Goal: Task Accomplishment & Management: Complete application form

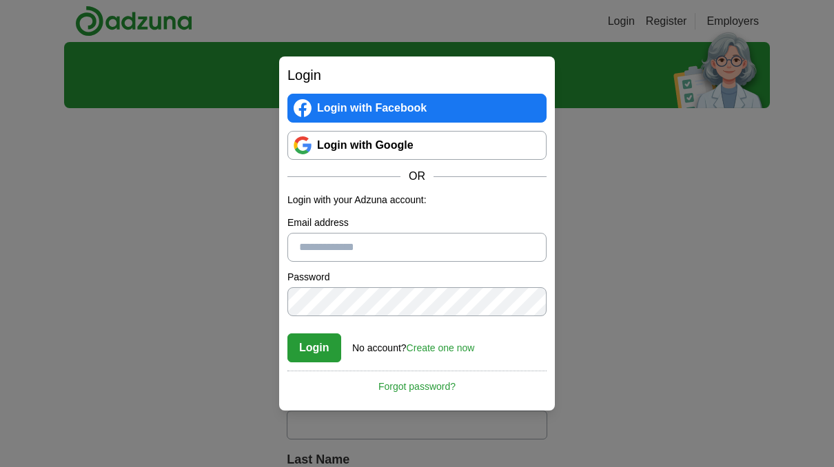
click at [395, 140] on link "Login with Google" at bounding box center [416, 145] width 259 height 29
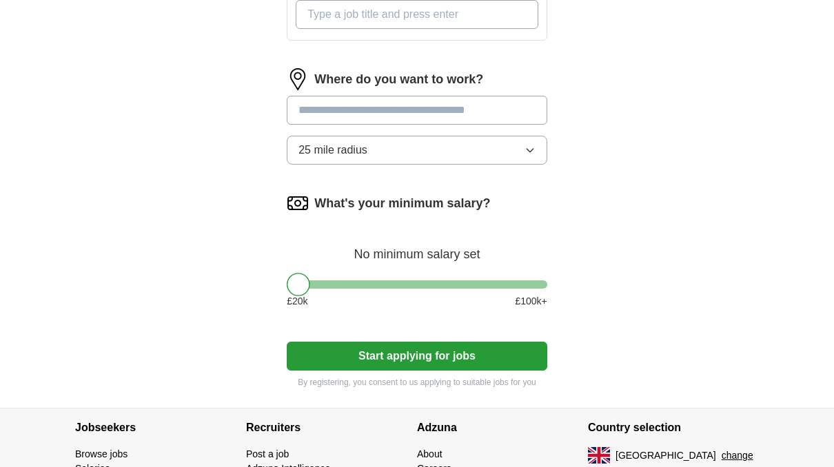
scroll to position [620, 0]
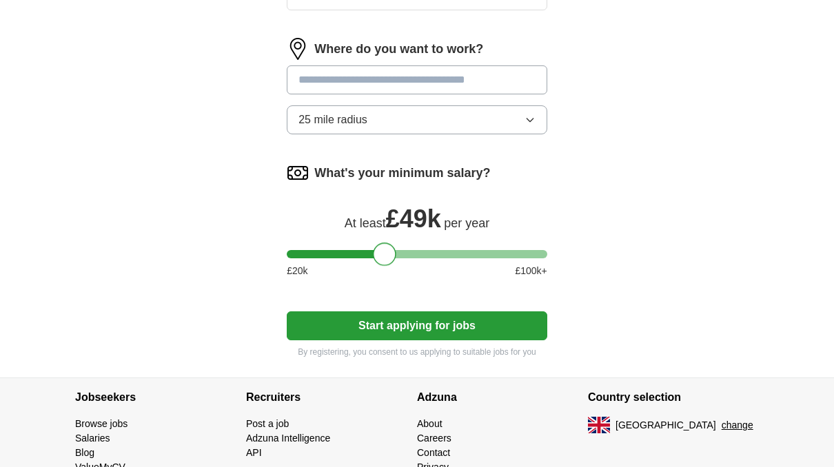
drag, startPoint x: 304, startPoint y: 258, endPoint x: 389, endPoint y: 276, distance: 86.7
click at [389, 276] on div "What's your minimum salary? At least £ 49k per year £ 20 k £ 100 k+" at bounding box center [417, 226] width 261 height 128
click at [392, 83] on input at bounding box center [417, 79] width 261 height 29
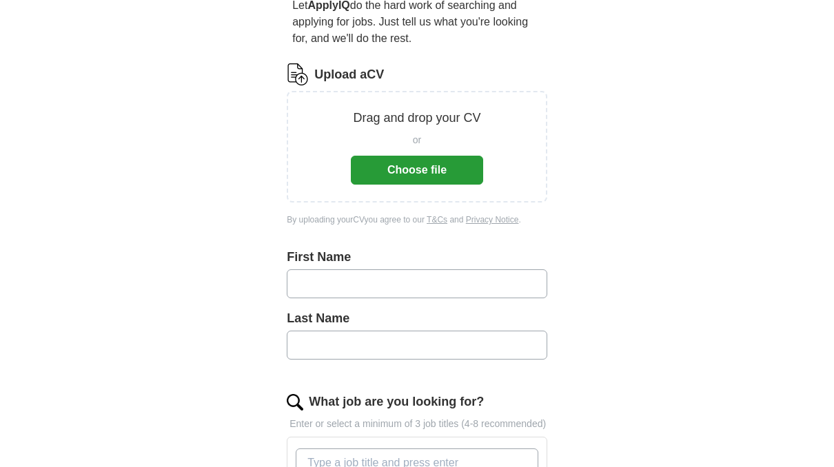
scroll to position [0, 0]
